Goal: Obtain resource: Download file/media

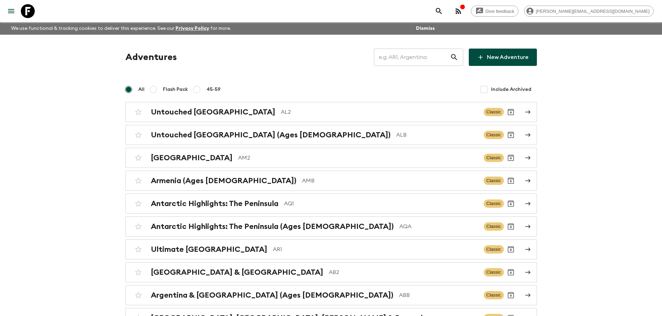
click at [441, 56] on input "text" at bounding box center [412, 57] width 76 height 19
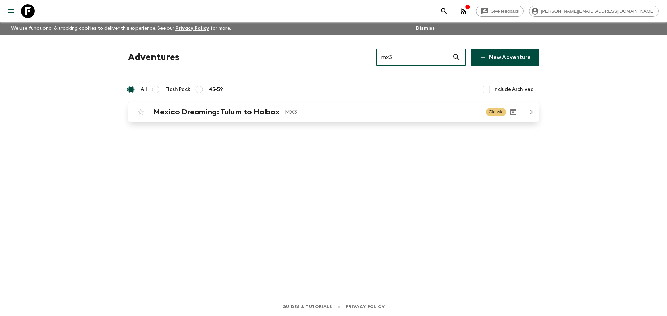
type input "mx3"
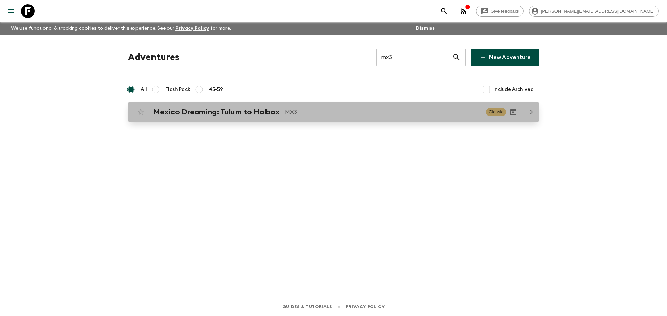
click at [407, 112] on p "MX3" at bounding box center [383, 112] width 196 height 8
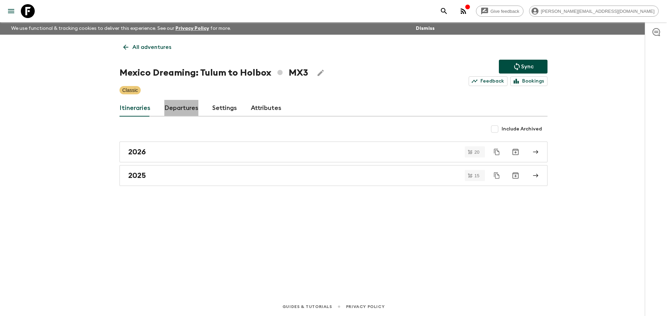
click at [186, 108] on link "Departures" at bounding box center [181, 108] width 34 height 17
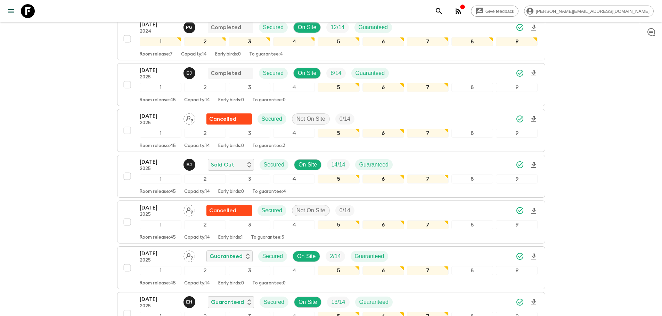
scroll to position [710, 0]
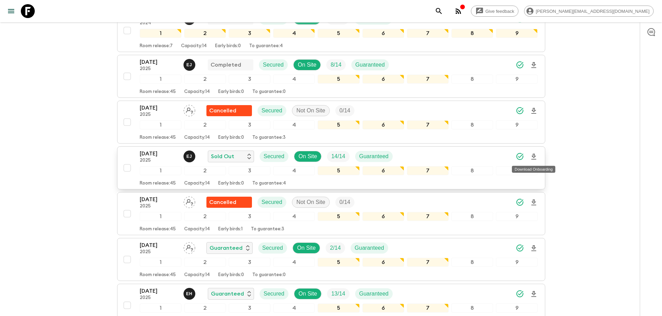
click at [531, 159] on icon "Download Onboarding" at bounding box center [533, 157] width 5 height 6
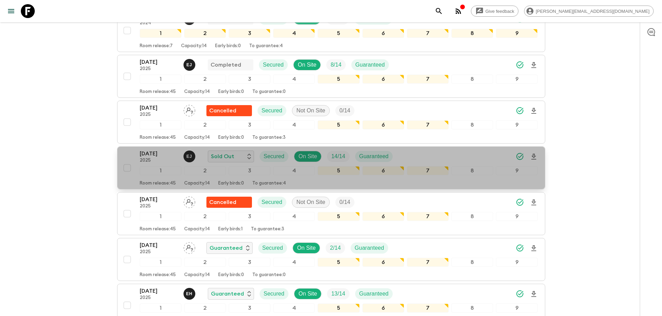
click at [174, 157] on p "[DATE]" at bounding box center [159, 154] width 38 height 8
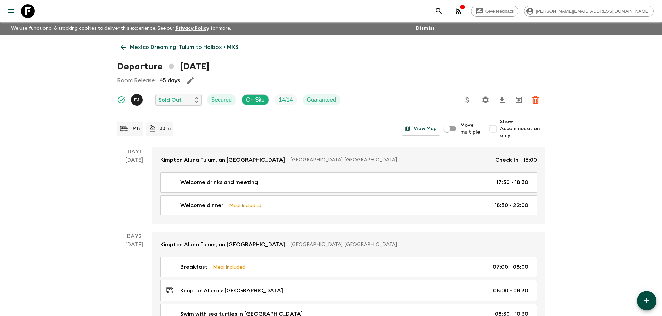
drag, startPoint x: 29, startPoint y: 6, endPoint x: 541, endPoint y: 61, distance: 514.5
click at [29, 6] on icon at bounding box center [28, 11] width 14 height 14
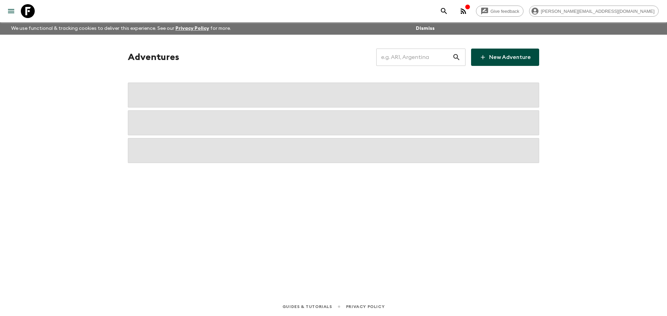
click at [435, 60] on input "text" at bounding box center [414, 57] width 76 height 19
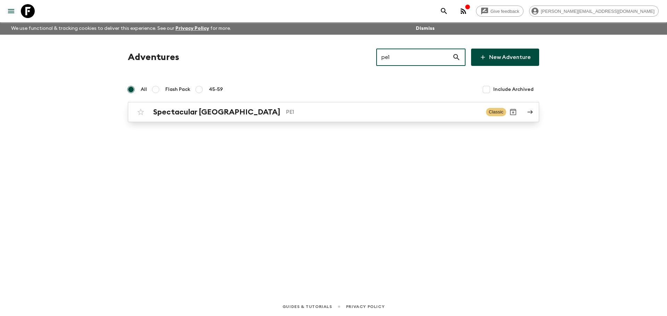
type input "pe1"
click at [368, 108] on div "Spectacular Peru PE1" at bounding box center [316, 112] width 327 height 9
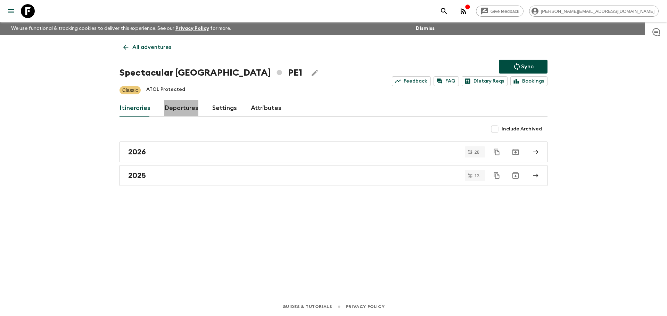
click at [175, 110] on link "Departures" at bounding box center [181, 108] width 34 height 17
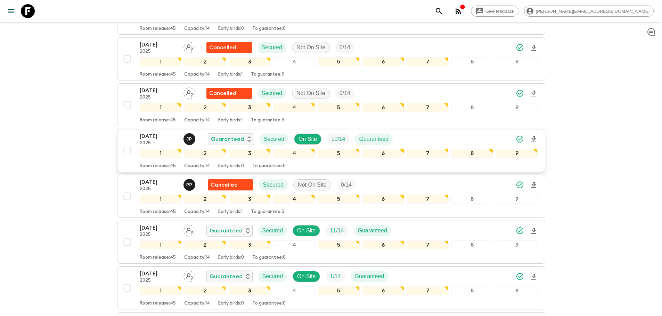
scroll to position [410, 0]
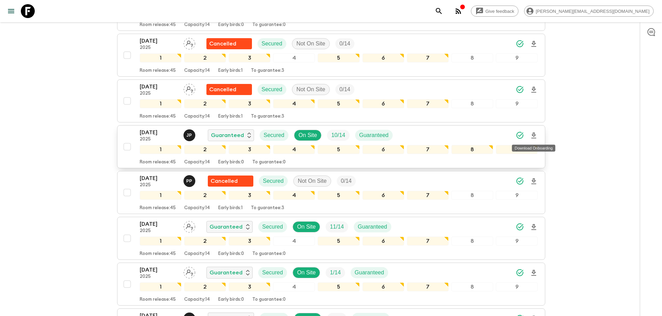
click at [534, 136] on icon "Download Onboarding" at bounding box center [533, 136] width 5 height 6
